Goal: Task Accomplishment & Management: Manage account settings

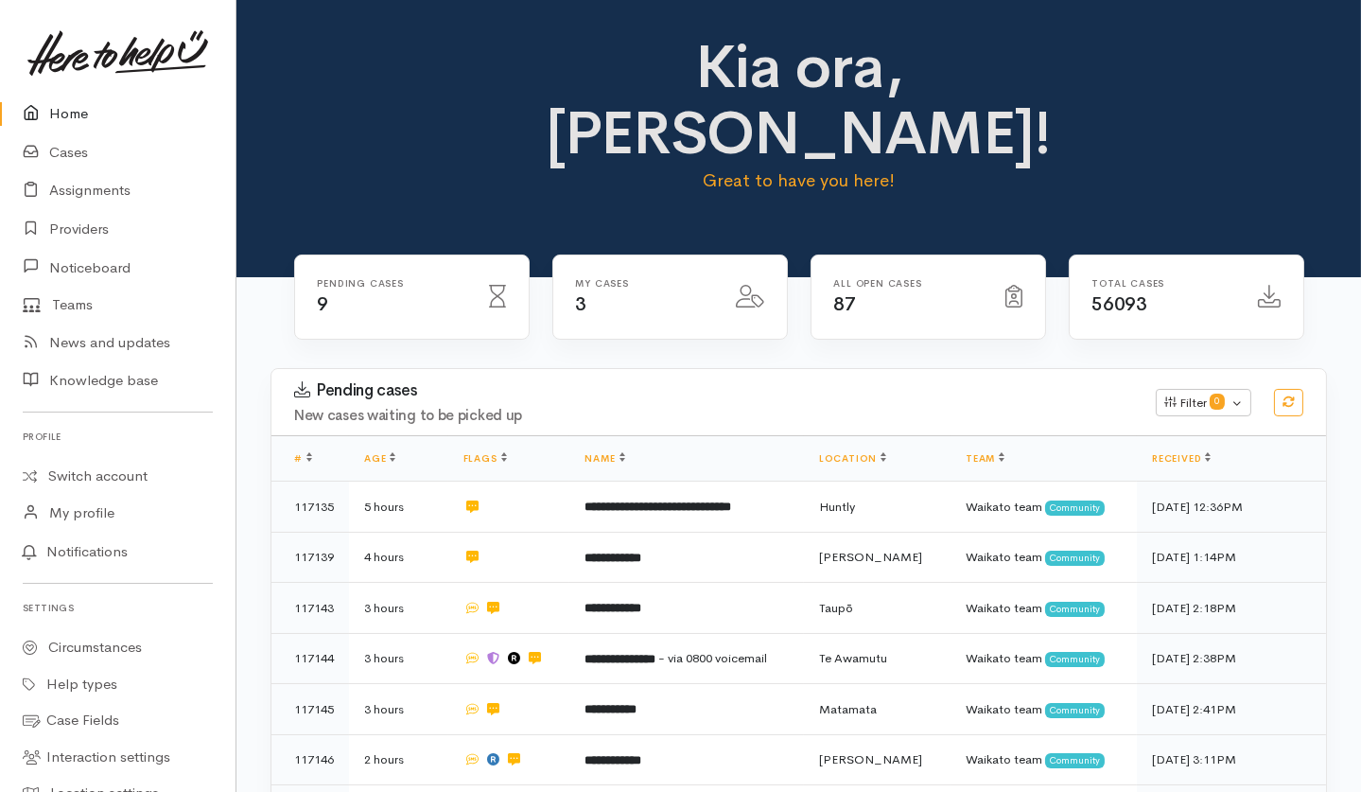
scroll to position [424, 0]
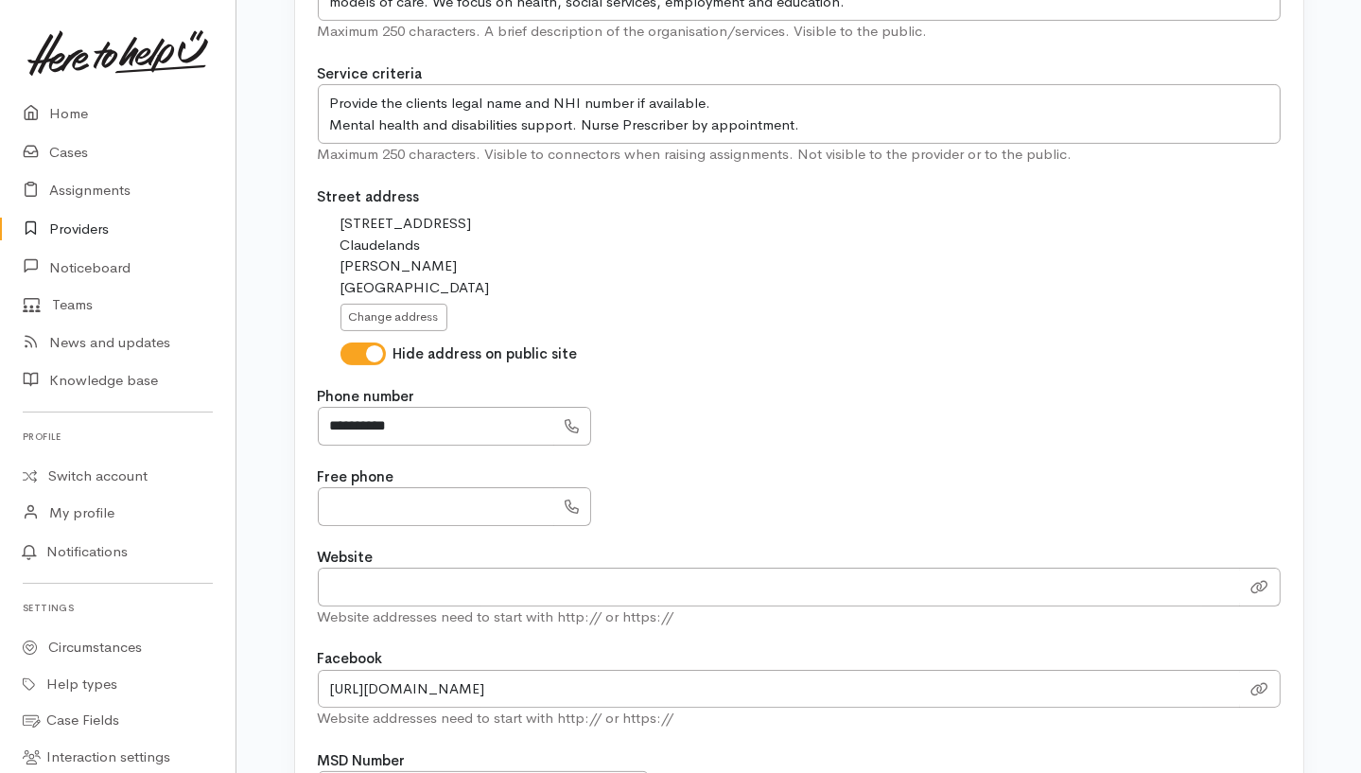
scroll to position [757, 0]
click at [1030, 411] on div "**********" at bounding box center [799, 416] width 963 height 60
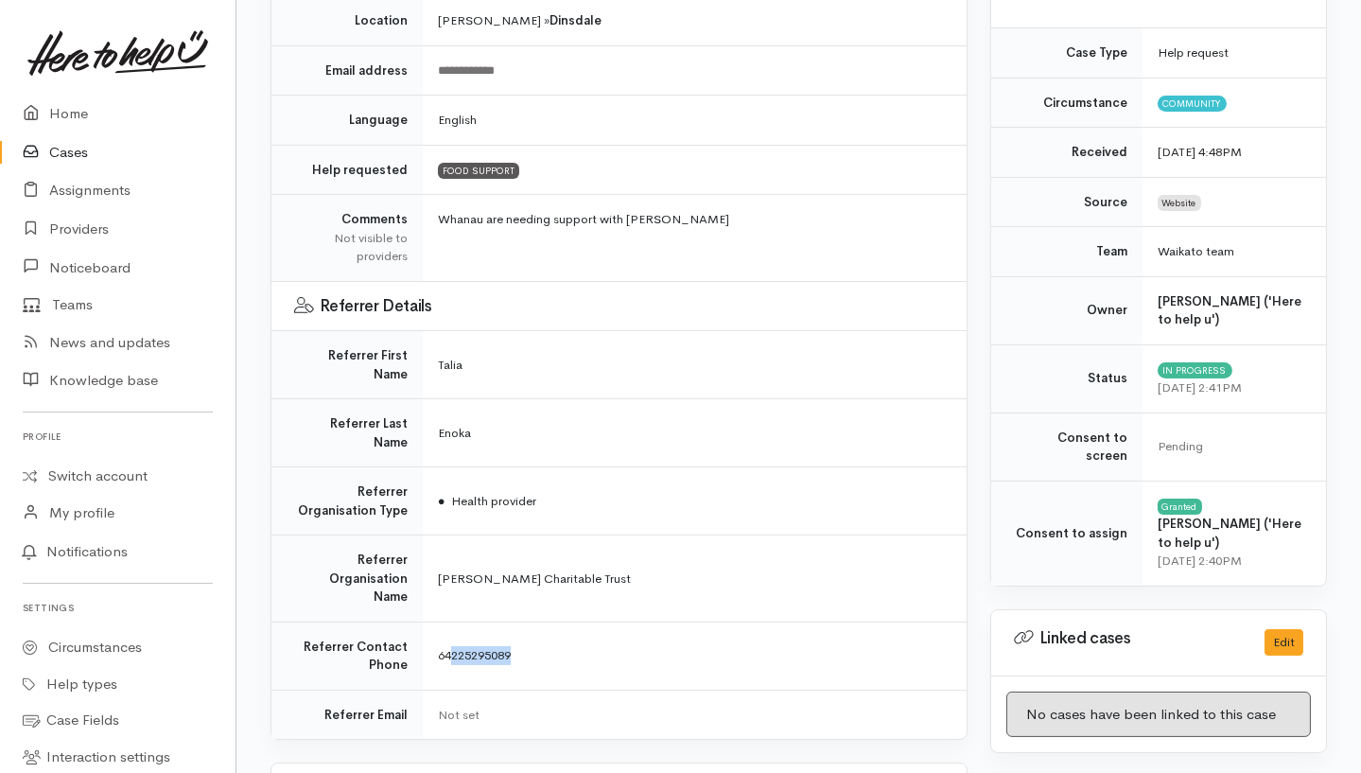
scroll to position [421, 0]
